Goal: Navigation & Orientation: Find specific page/section

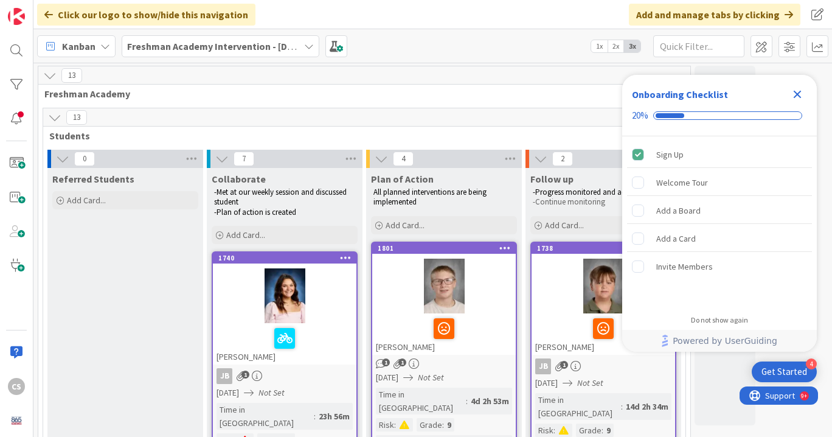
click at [253, 36] on div "Freshman Academy Intervention - [DATE]-[DATE]" at bounding box center [221, 46] width 198 height 22
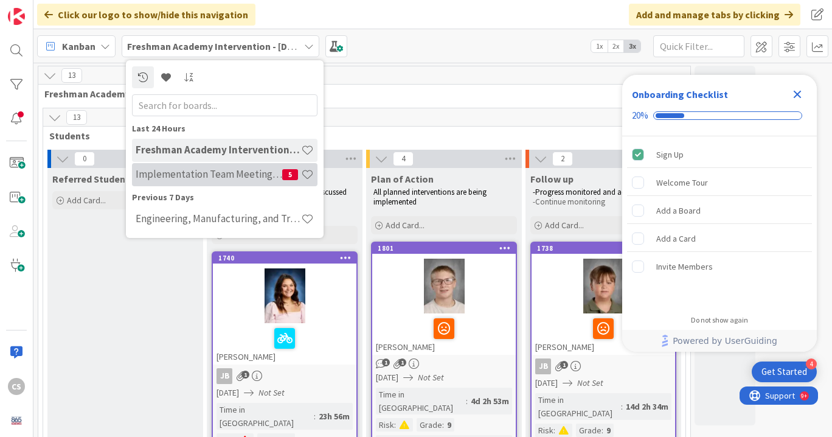
click at [234, 177] on h4 "Implementation Team Meeting - Career Themed" at bounding box center [209, 174] width 147 height 12
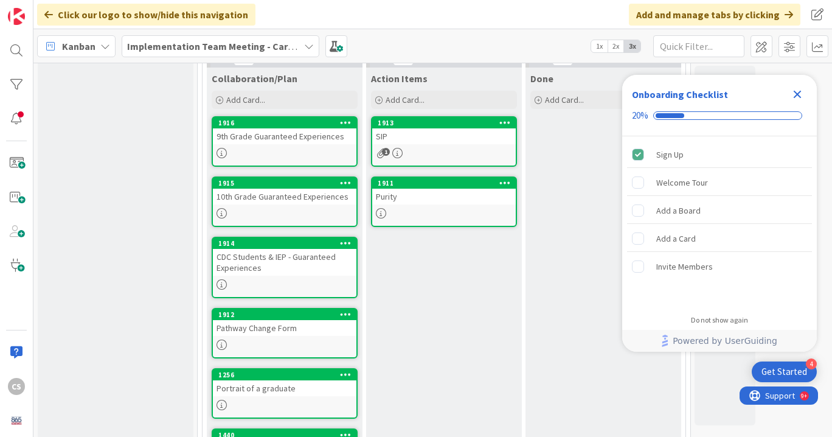
scroll to position [409, 0]
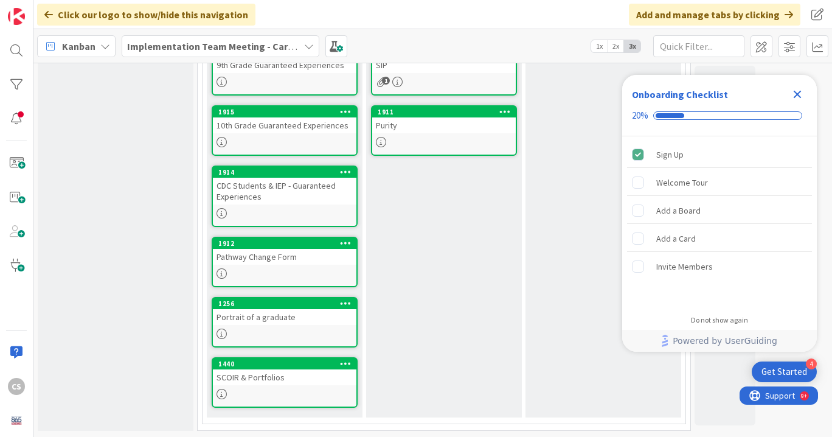
click at [243, 146] on div at bounding box center [285, 142] width 144 height 10
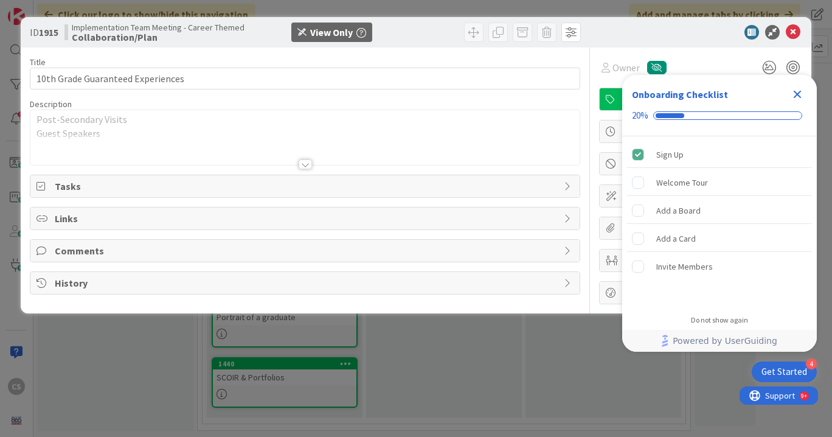
click at [303, 166] on div at bounding box center [305, 164] width 13 height 10
click at [791, 37] on icon at bounding box center [793, 32] width 15 height 15
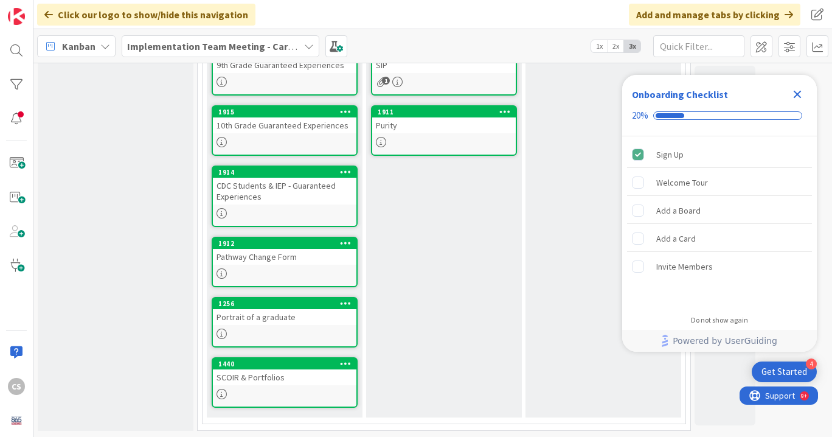
click at [283, 322] on div "Portrait of a graduate" at bounding box center [285, 317] width 144 height 16
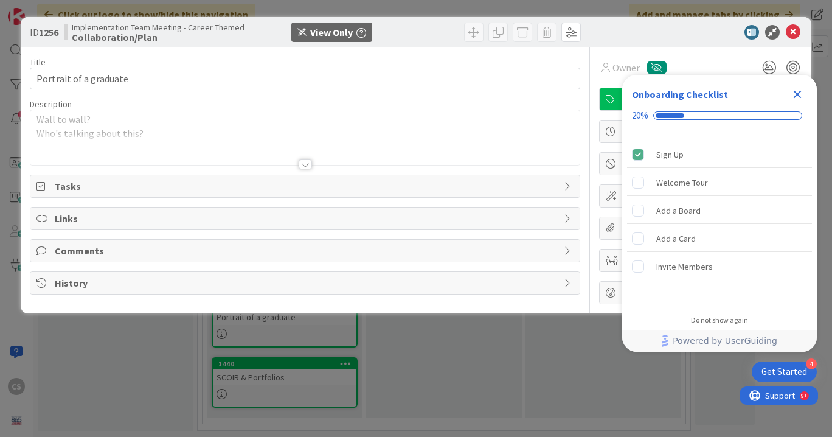
click at [309, 165] on div at bounding box center [305, 164] width 13 height 10
click at [304, 164] on div at bounding box center [305, 164] width 13 height 10
click at [793, 31] on icon at bounding box center [793, 32] width 15 height 15
